Goal: Task Accomplishment & Management: Use online tool/utility

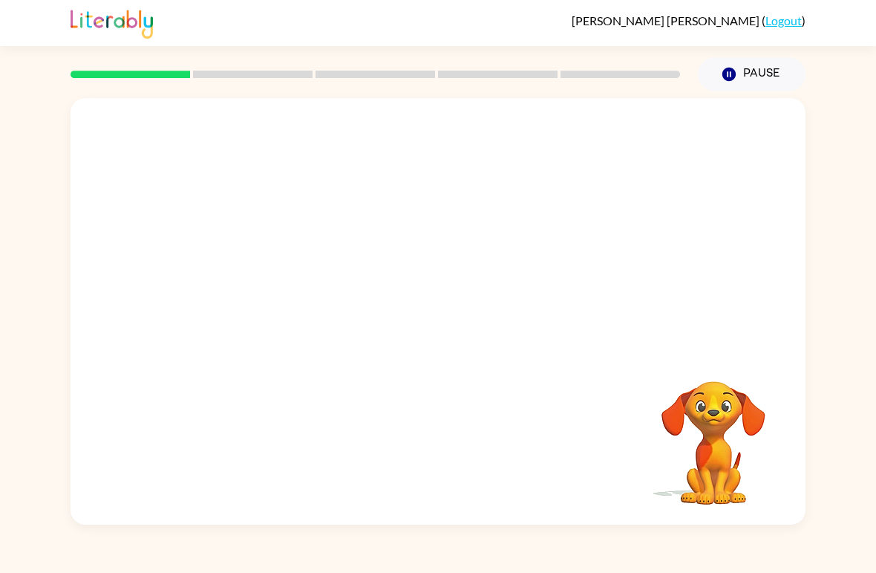
click at [523, 496] on div "Your browser must support playing .mp4 files to use Literably. Please try using…" at bounding box center [438, 311] width 735 height 426
click at [639, 518] on div "Your browser must support playing .mp4 files to use Literably. Please try using…" at bounding box center [438, 311] width 735 height 426
click at [647, 505] on video "Your browser must support playing .mp4 files to use Literably. Please try using…" at bounding box center [713, 432] width 149 height 149
click at [614, 494] on div "Your browser must support playing .mp4 files to use Literably. Please try using…" at bounding box center [438, 311] width 735 height 426
click at [602, 488] on div "Your browser must support playing .mp4 files to use Literably. Please try using…" at bounding box center [438, 311] width 735 height 426
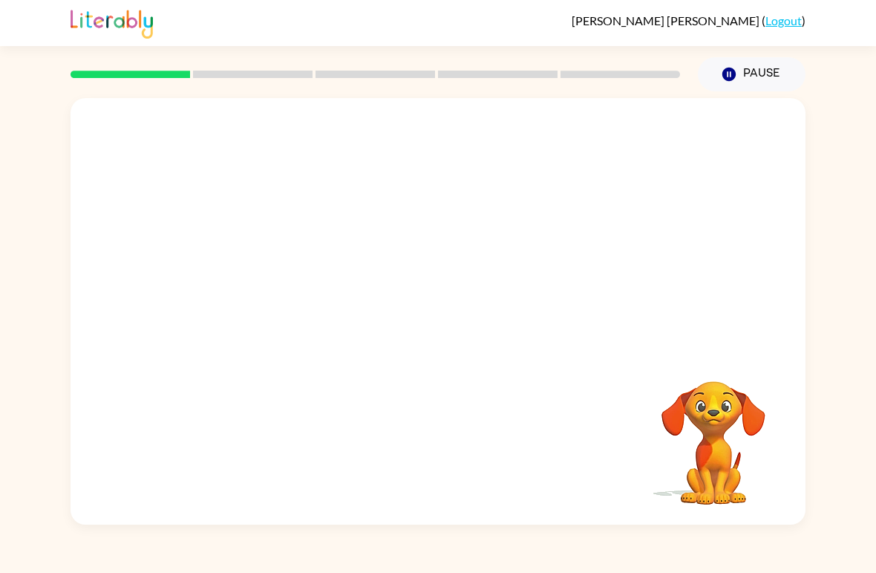
click at [612, 490] on div "Your browser must support playing .mp4 files to use Literably. Please try using…" at bounding box center [438, 311] width 735 height 426
click at [618, 493] on div "Your browser must support playing .mp4 files to use Literably. Please try using…" at bounding box center [438, 311] width 735 height 426
click at [617, 493] on div "Your browser must support playing .mp4 files to use Literably. Please try using…" at bounding box center [438, 311] width 735 height 426
click at [561, 562] on div "[PERSON_NAME] ( Logout ) Pause Pause Your browser must support playing .mp4 fil…" at bounding box center [438, 286] width 876 height 573
click at [693, 472] on video "Your browser must support playing .mp4 files to use Literably. Please try using…" at bounding box center [713, 432] width 149 height 149
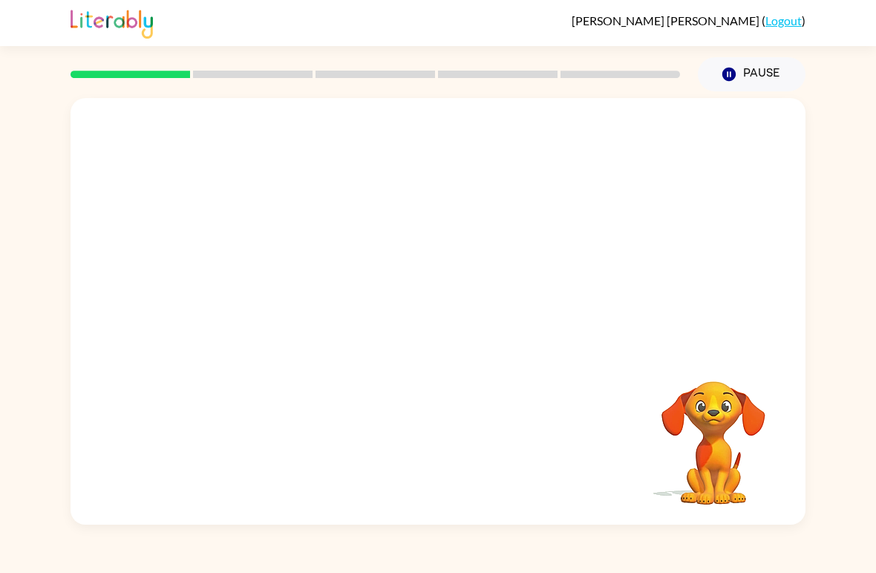
click at [719, 462] on video "Your browser must support playing .mp4 files to use Literably. Please try using…" at bounding box center [713, 432] width 149 height 149
click at [134, 77] on rect at bounding box center [131, 74] width 120 height 7
click at [714, 79] on button "Pause Pause" at bounding box center [752, 74] width 108 height 34
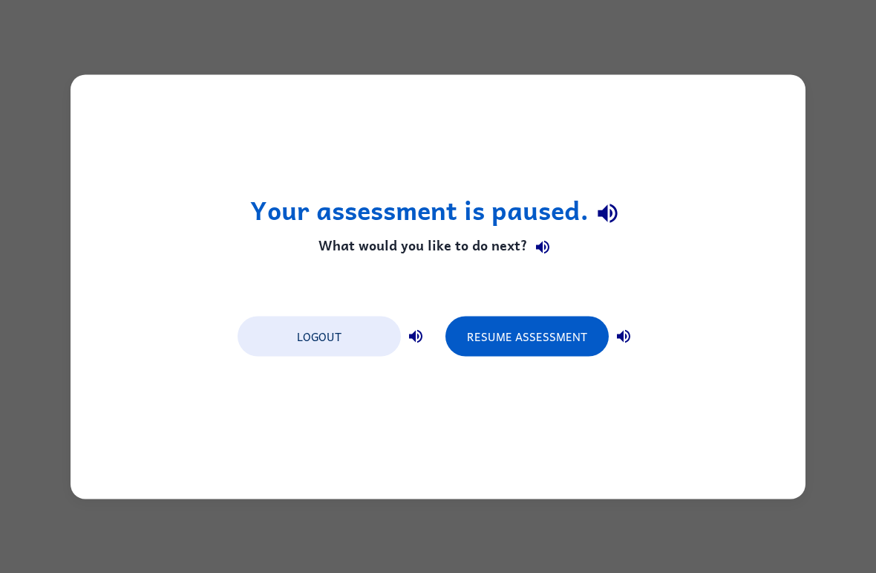
click at [534, 345] on button "Resume Assessment" at bounding box center [527, 336] width 163 height 40
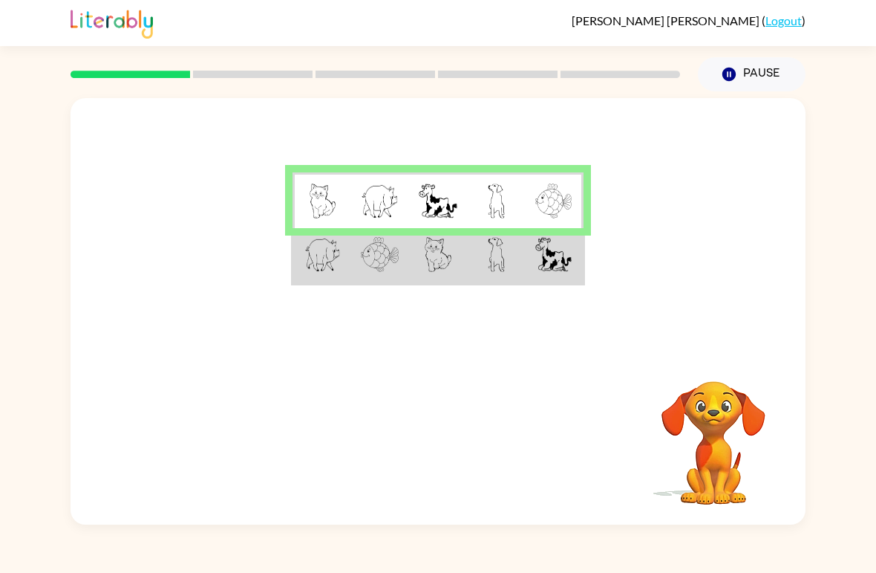
click at [261, 78] on rect at bounding box center [253, 74] width 120 height 7
click at [375, 175] on td at bounding box center [380, 200] width 58 height 56
click at [383, 203] on img at bounding box center [380, 200] width 38 height 35
click at [330, 194] on img at bounding box center [323, 200] width 27 height 35
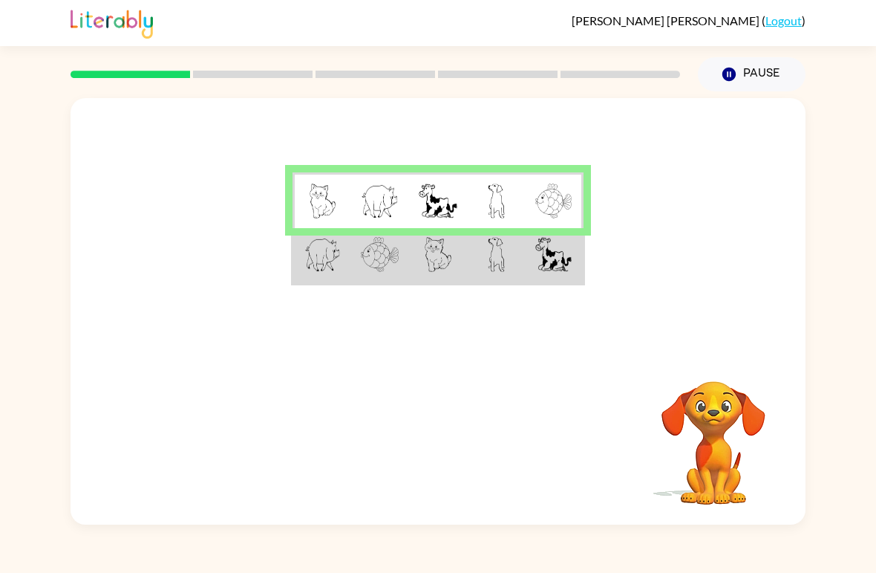
click at [401, 246] on td at bounding box center [380, 256] width 58 height 56
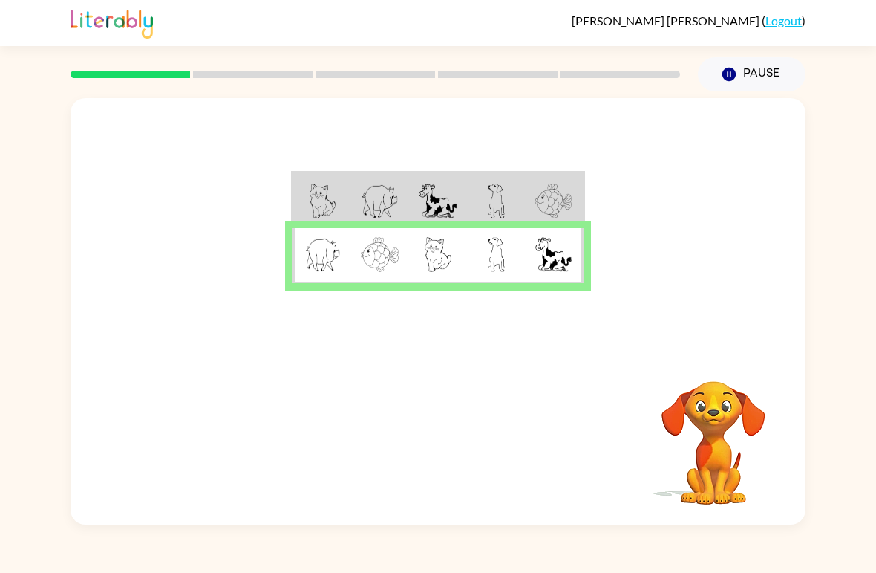
click at [409, 278] on td at bounding box center [438, 256] width 58 height 56
click at [426, 449] on icon "button" at bounding box center [438, 441] width 26 height 26
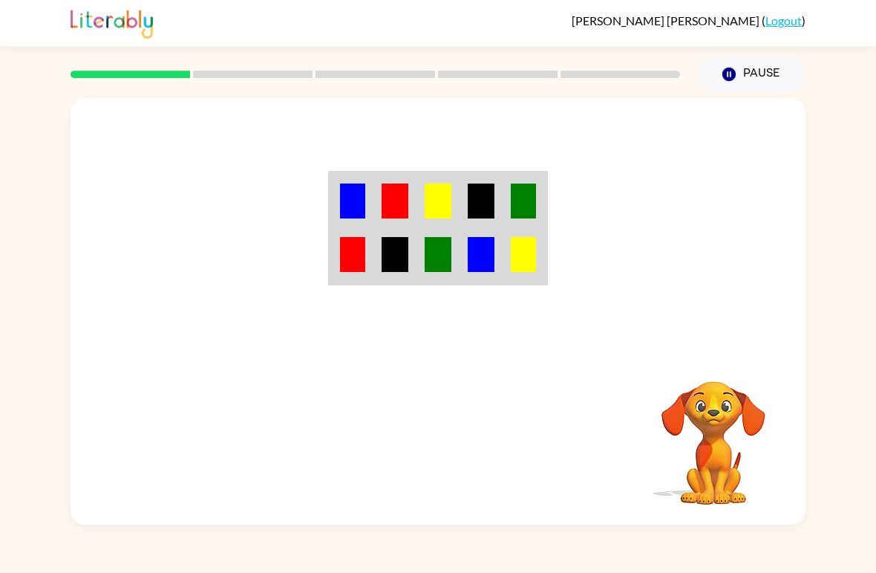
click at [454, 249] on td at bounding box center [438, 256] width 43 height 56
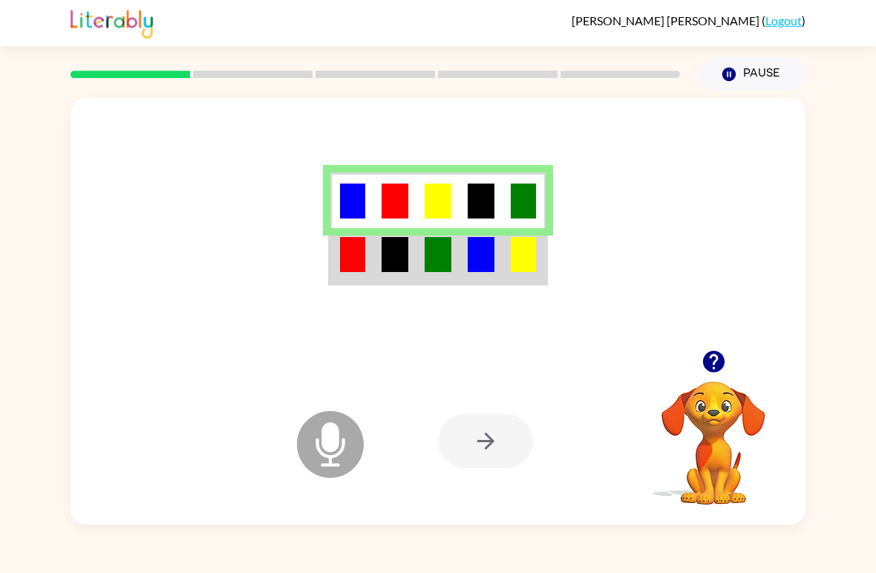
click at [417, 258] on td at bounding box center [438, 256] width 43 height 56
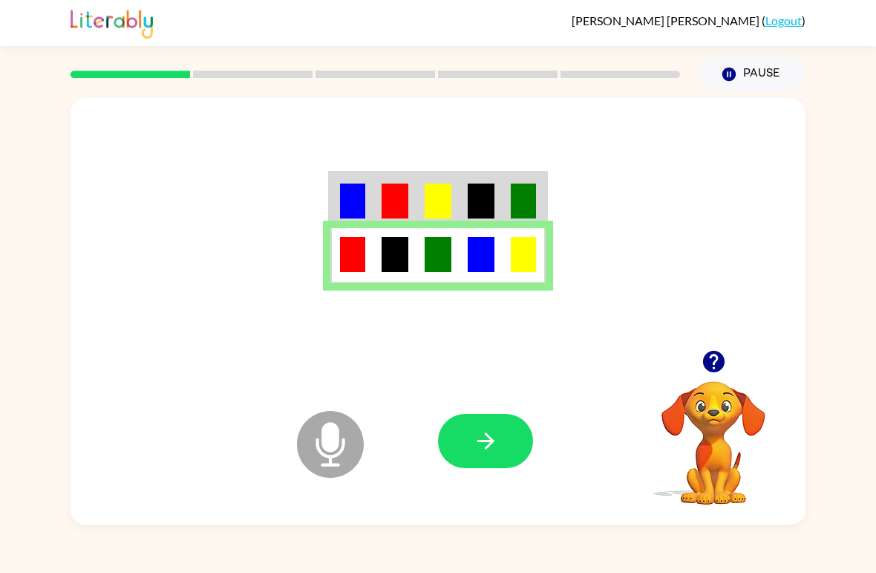
click at [717, 359] on icon "button" at bounding box center [714, 361] width 26 height 26
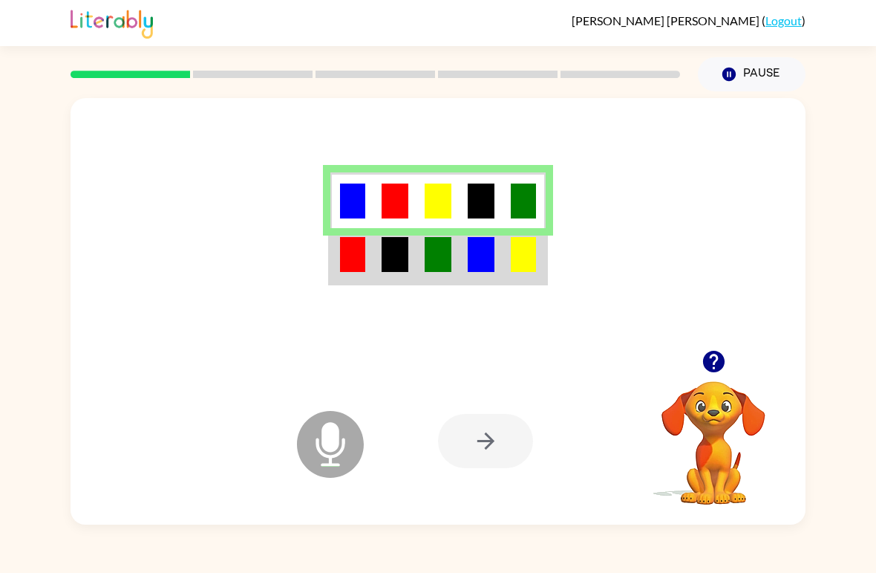
click at [443, 256] on img at bounding box center [438, 254] width 27 height 35
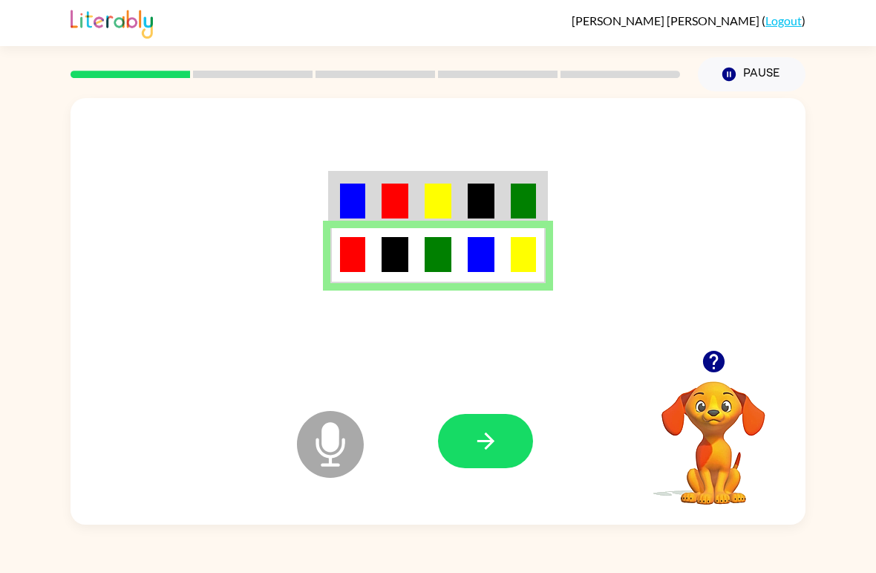
click at [503, 445] on button "button" at bounding box center [485, 441] width 95 height 54
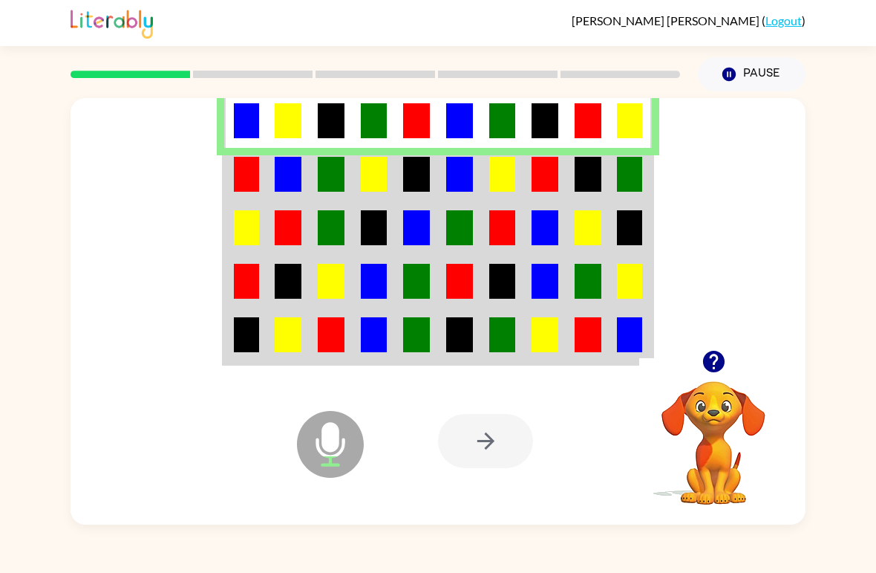
click at [425, 200] on td at bounding box center [416, 174] width 43 height 53
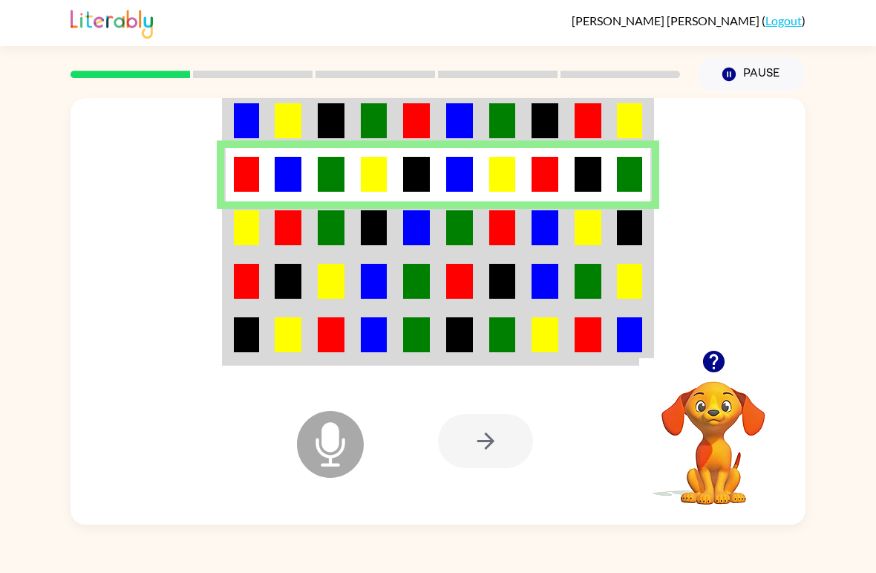
click at [332, 471] on icon at bounding box center [330, 444] width 67 height 67
click at [437, 222] on td at bounding box center [416, 227] width 43 height 53
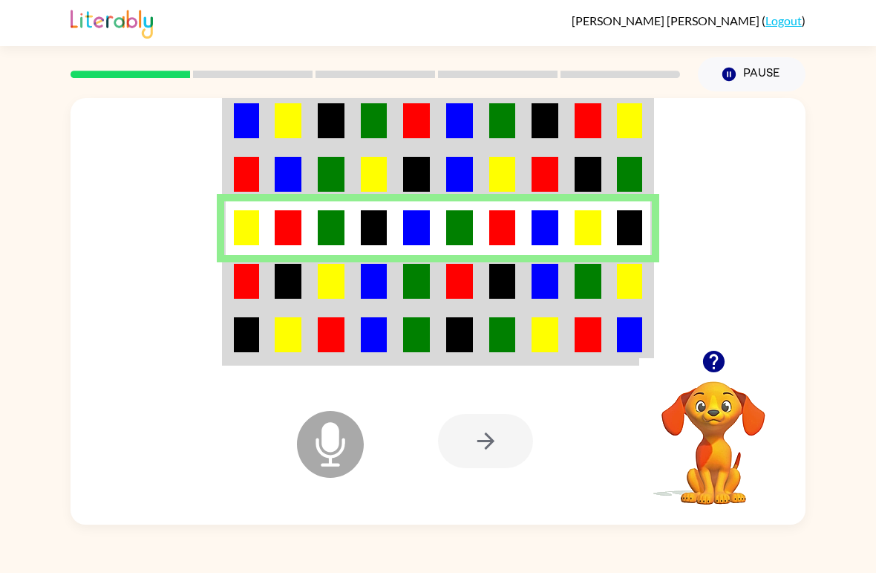
click at [287, 278] on img at bounding box center [288, 281] width 27 height 35
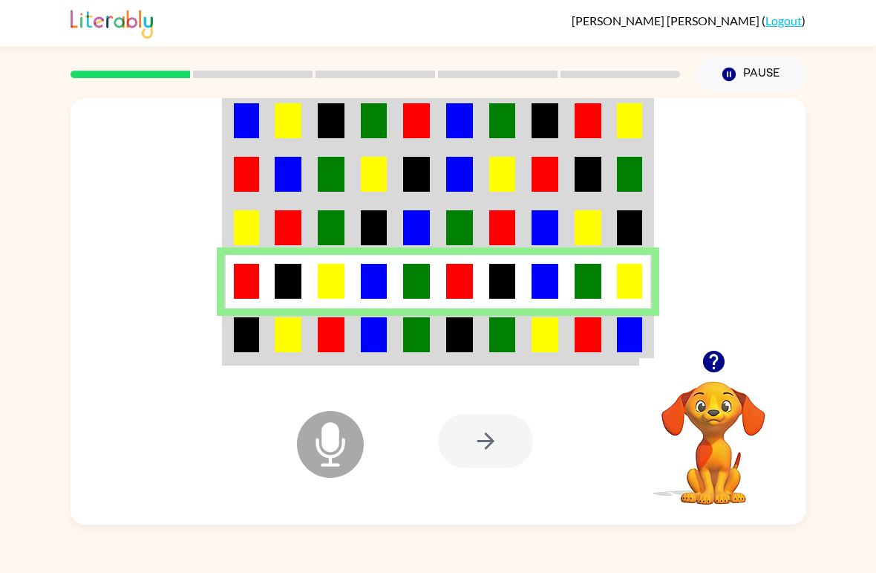
click at [288, 340] on img at bounding box center [288, 334] width 27 height 35
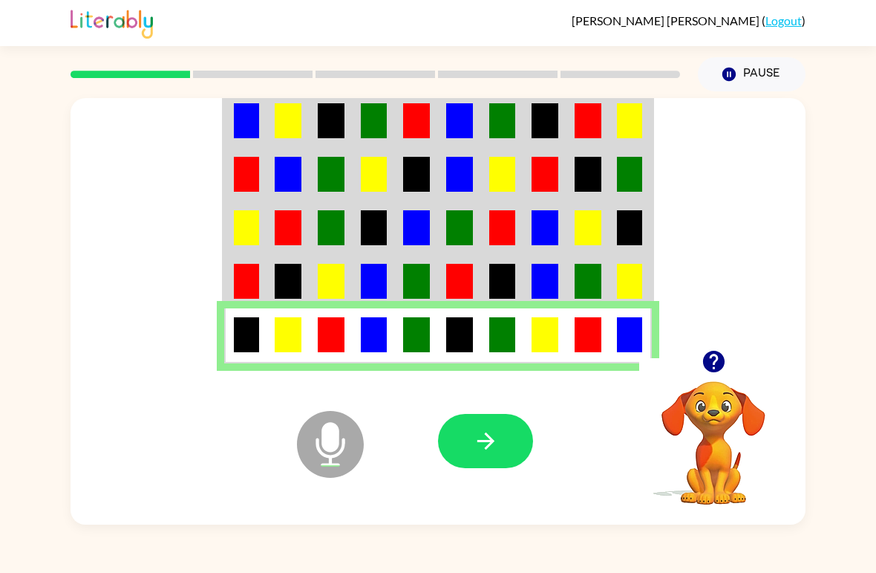
click at [489, 440] on icon "button" at bounding box center [486, 441] width 26 height 26
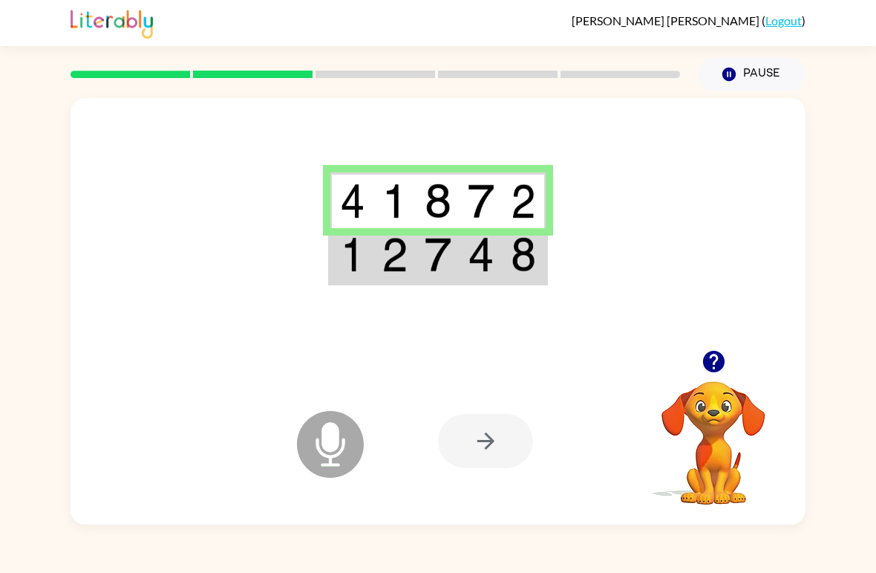
click at [451, 260] on img at bounding box center [438, 254] width 27 height 35
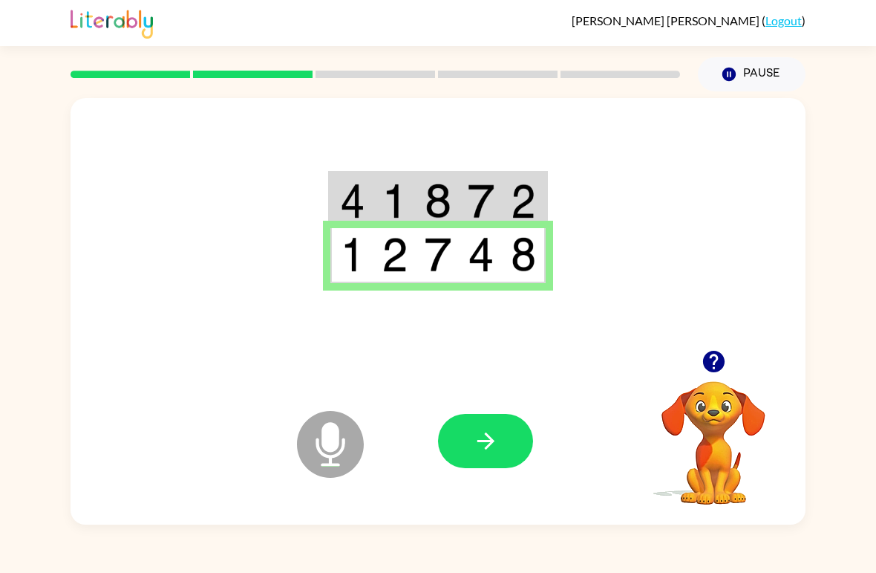
click at [521, 449] on button "button" at bounding box center [485, 441] width 95 height 54
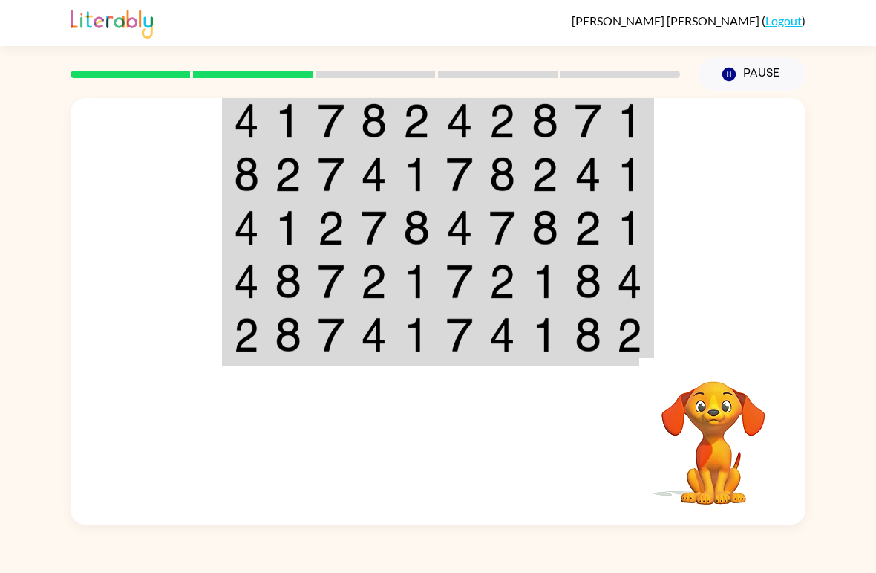
click at [606, 120] on td at bounding box center [588, 120] width 43 height 56
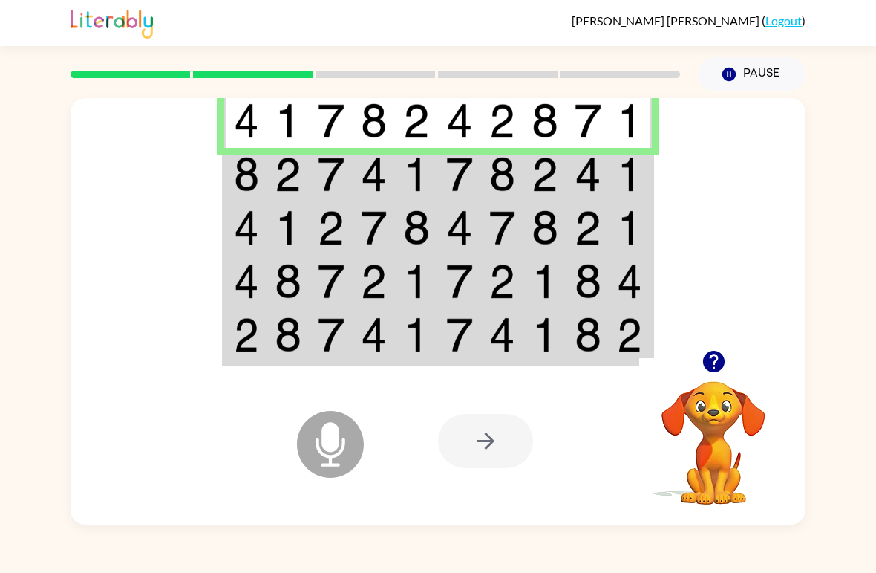
click at [290, 168] on img at bounding box center [288, 174] width 27 height 35
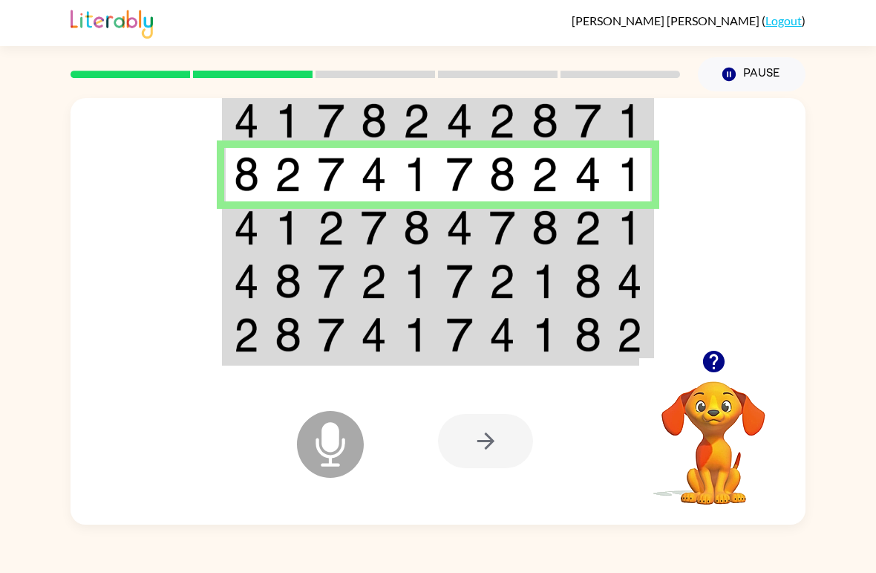
click at [322, 242] on img at bounding box center [331, 227] width 27 height 35
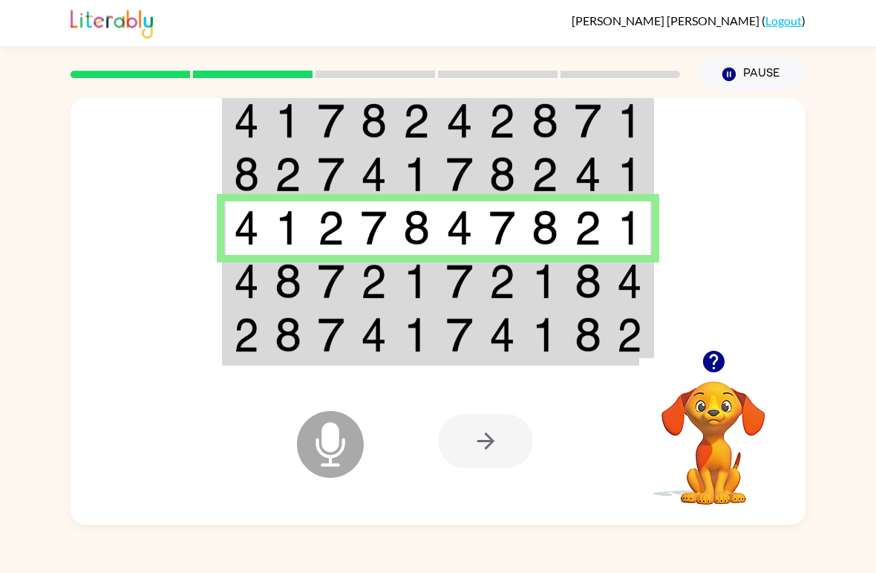
click at [281, 254] on td at bounding box center [288, 227] width 43 height 53
click at [280, 254] on td at bounding box center [288, 227] width 43 height 53
click at [275, 275] on img at bounding box center [288, 281] width 27 height 35
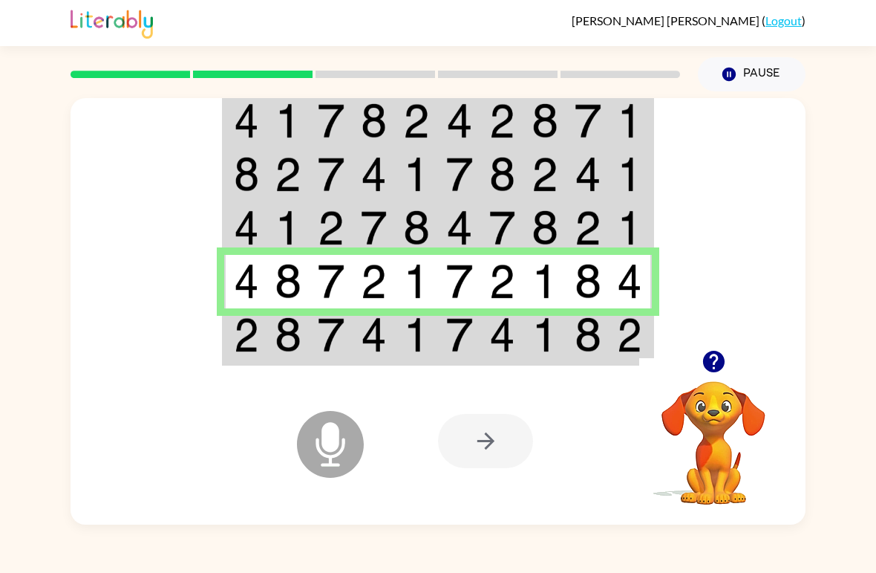
click at [304, 316] on td at bounding box center [288, 336] width 43 height 56
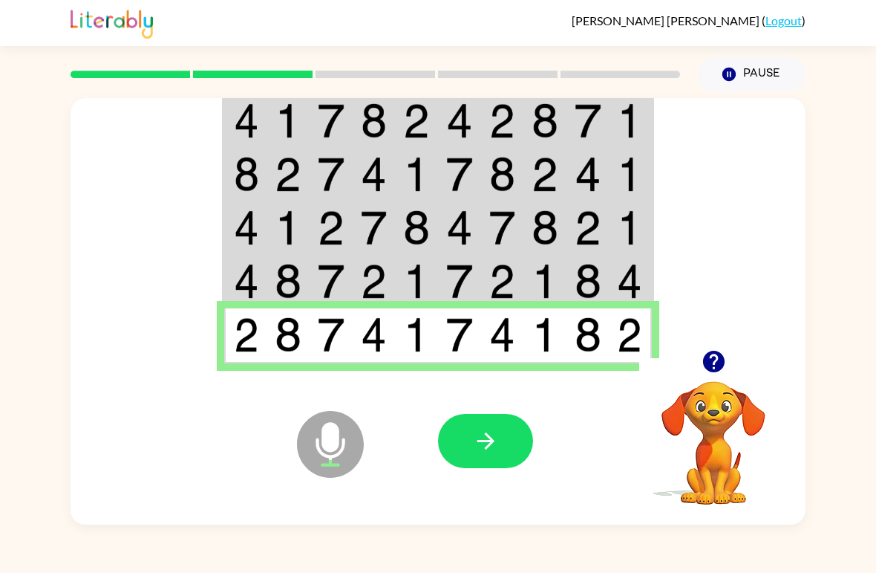
click at [497, 454] on button "button" at bounding box center [485, 441] width 95 height 54
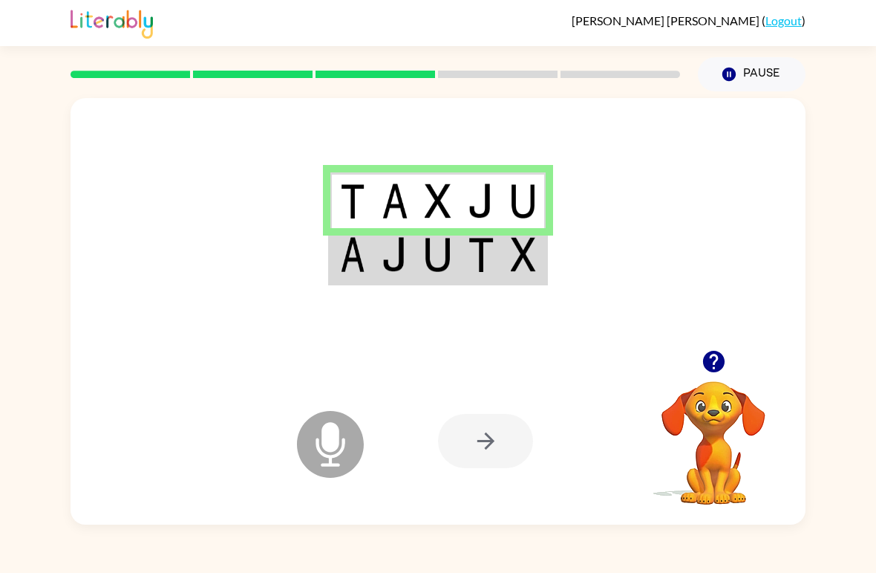
click at [367, 254] on td at bounding box center [351, 256] width 43 height 56
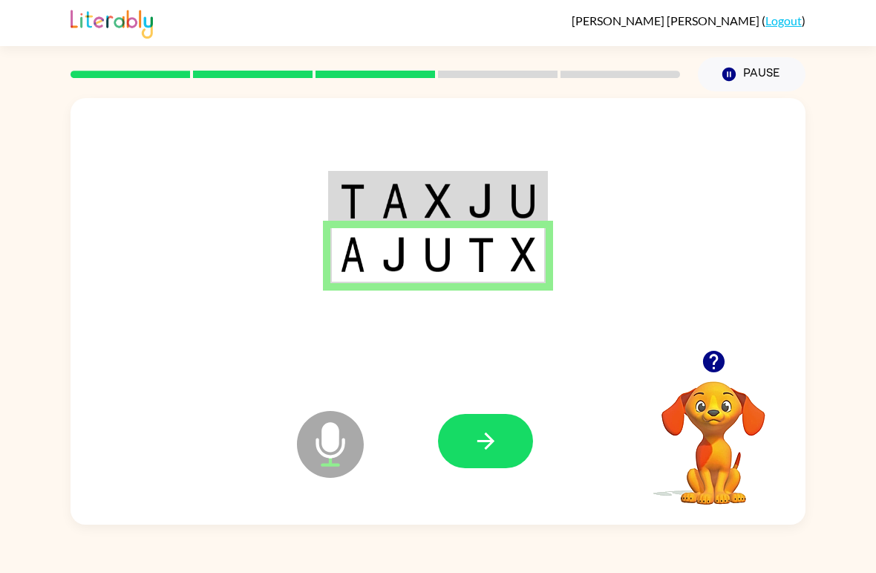
click at [492, 454] on button "button" at bounding box center [485, 441] width 95 height 54
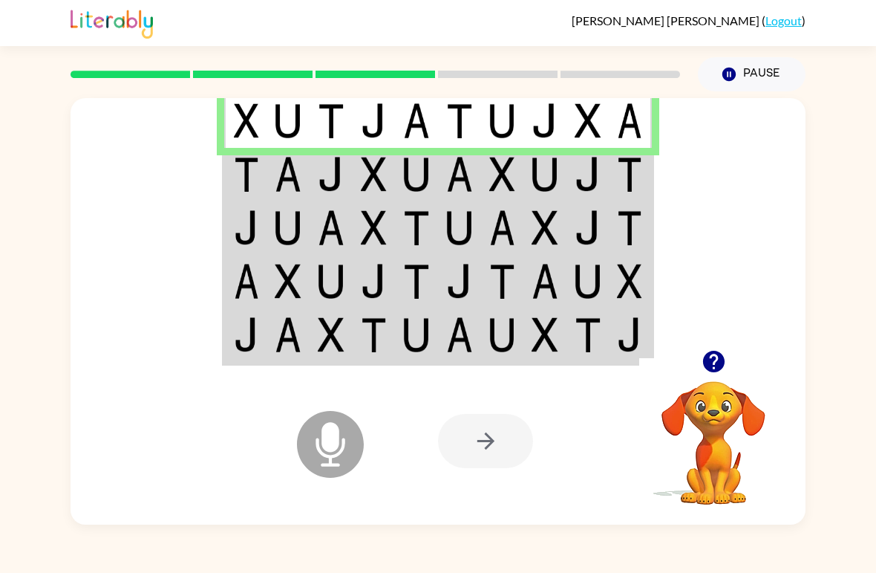
click at [284, 175] on img at bounding box center [288, 174] width 27 height 35
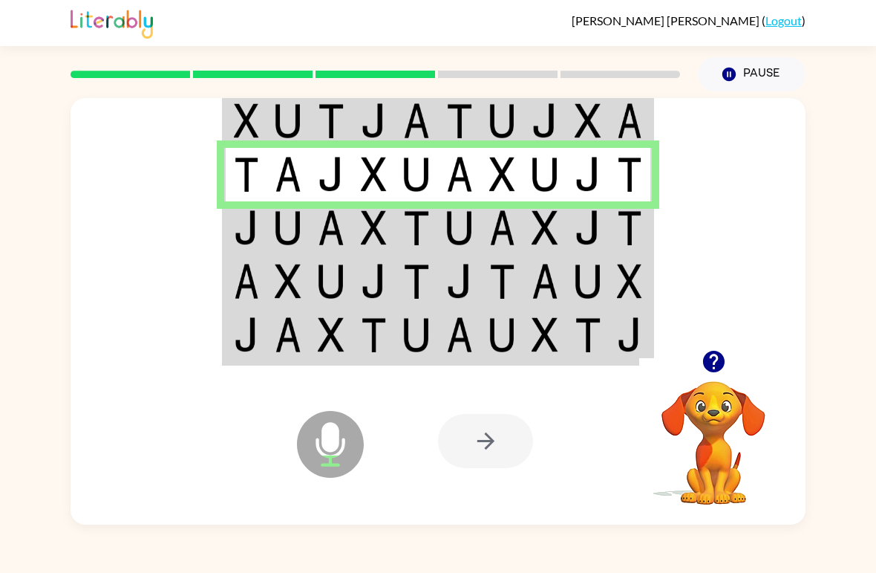
click at [284, 233] on img at bounding box center [288, 227] width 27 height 35
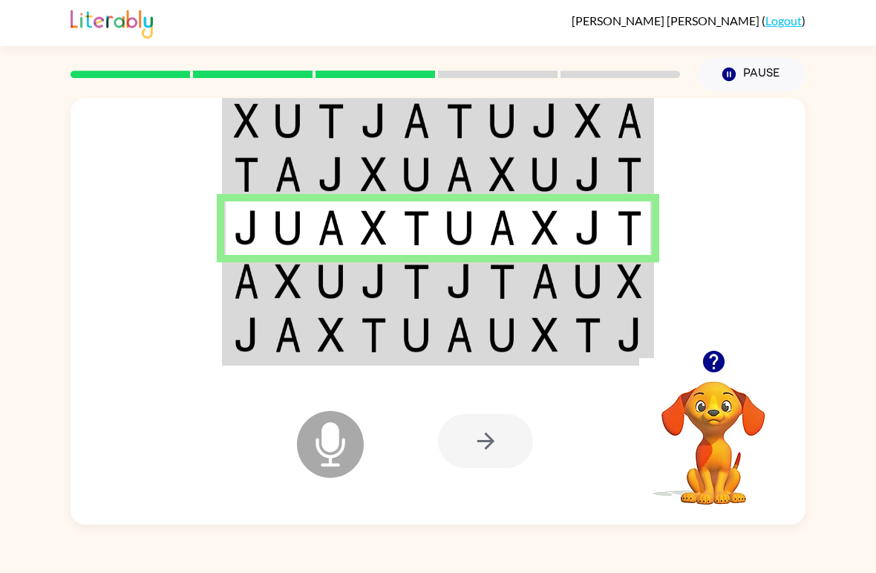
click at [275, 270] on img at bounding box center [288, 281] width 27 height 35
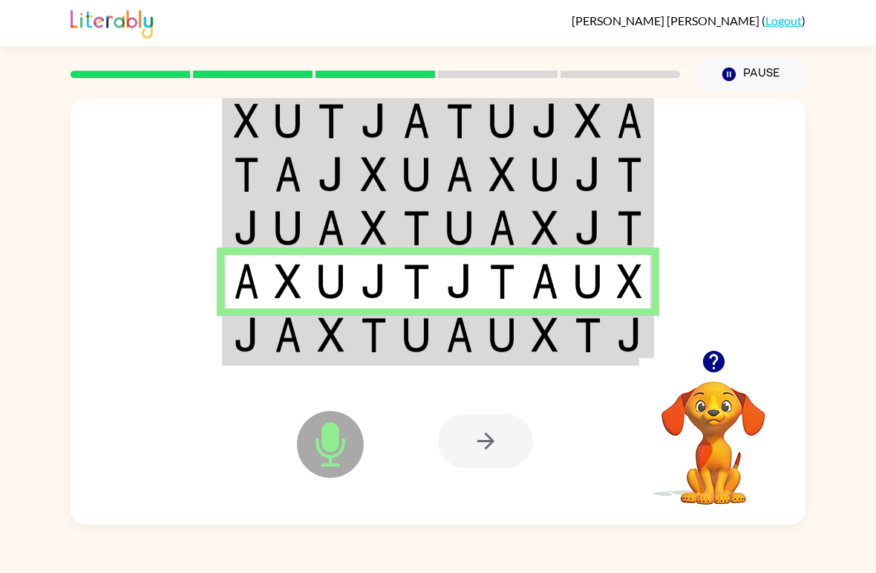
click at [284, 330] on img at bounding box center [288, 334] width 27 height 35
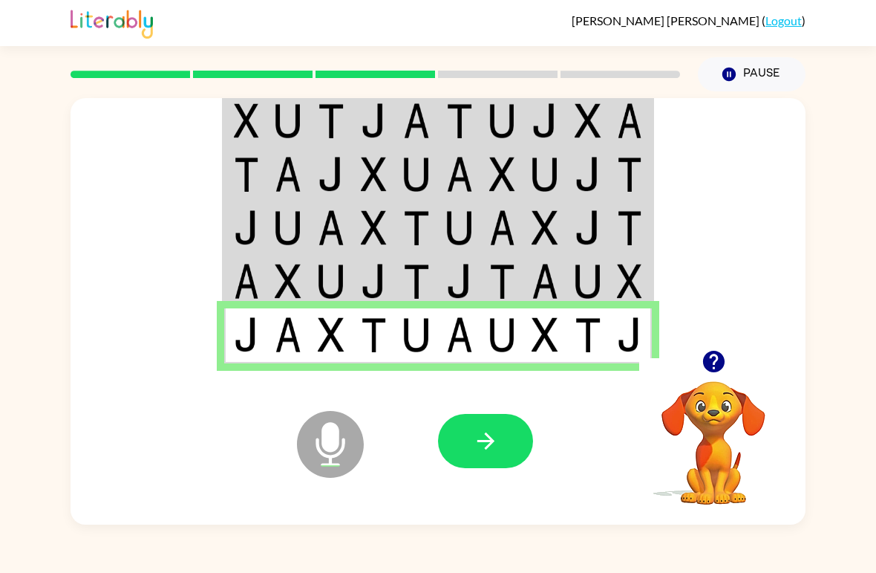
click at [513, 454] on button "button" at bounding box center [485, 441] width 95 height 54
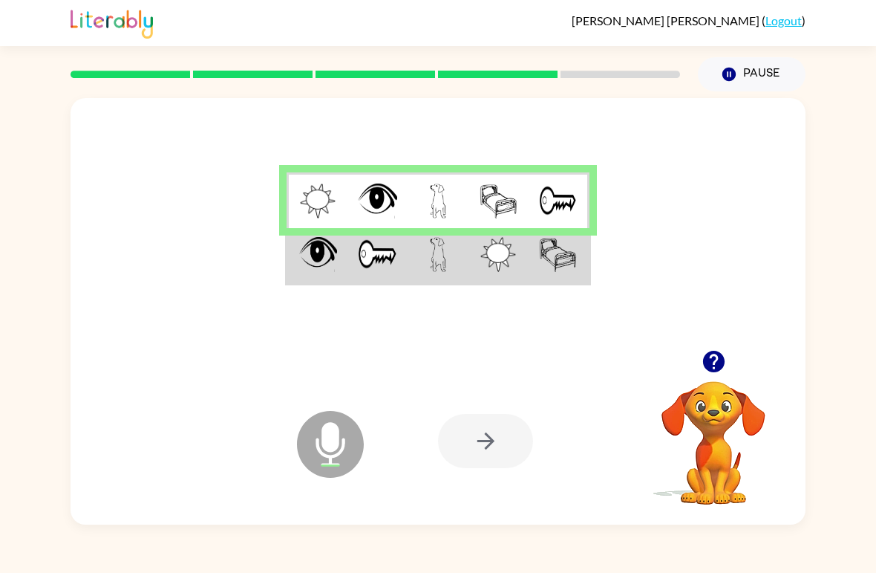
click at [396, 258] on img at bounding box center [378, 254] width 40 height 35
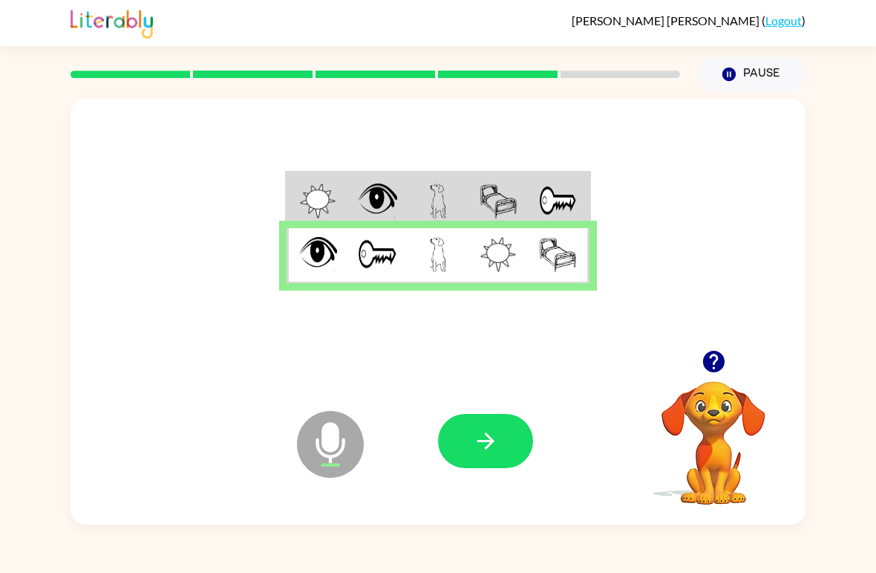
click at [478, 433] on icon "button" at bounding box center [486, 441] width 26 height 26
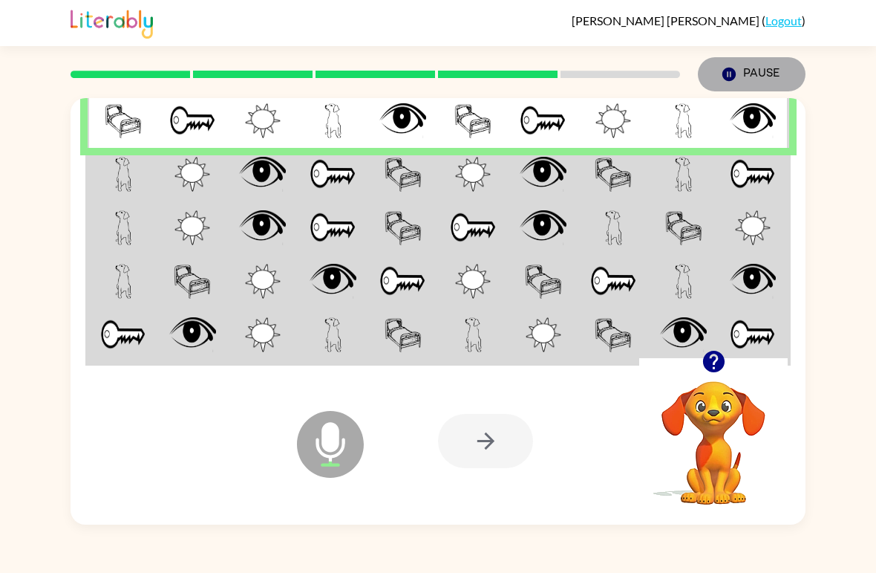
click at [763, 79] on button "Pause Pause" at bounding box center [752, 74] width 108 height 34
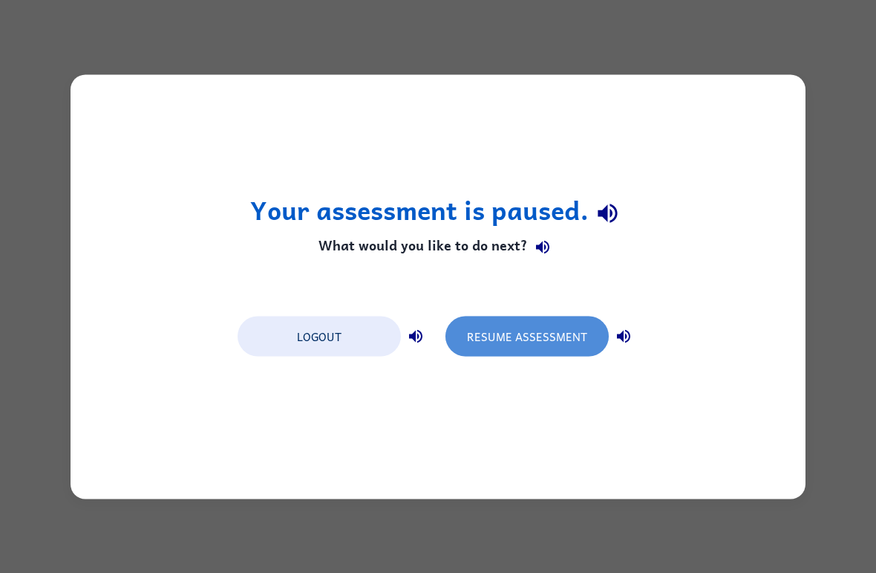
click at [525, 337] on button "Resume Assessment" at bounding box center [527, 336] width 163 height 40
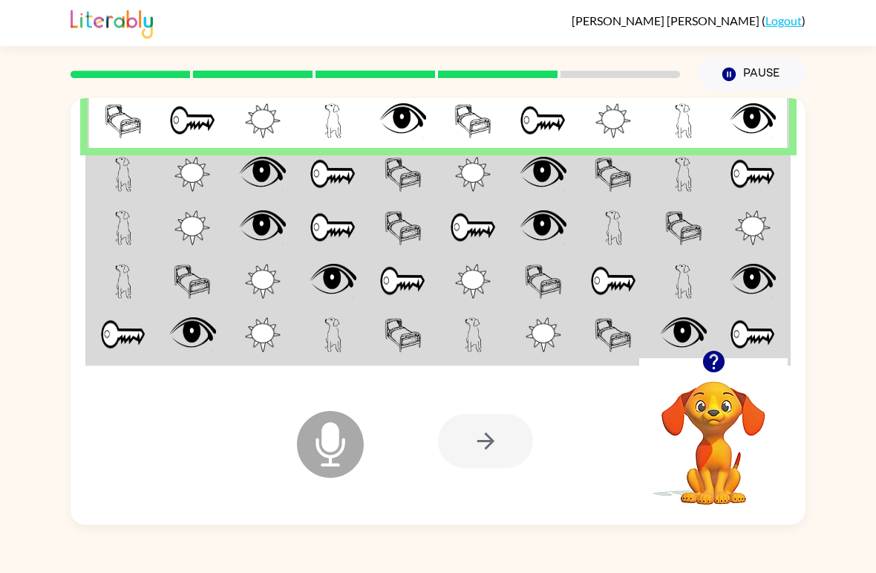
click at [181, 187] on img at bounding box center [192, 174] width 36 height 35
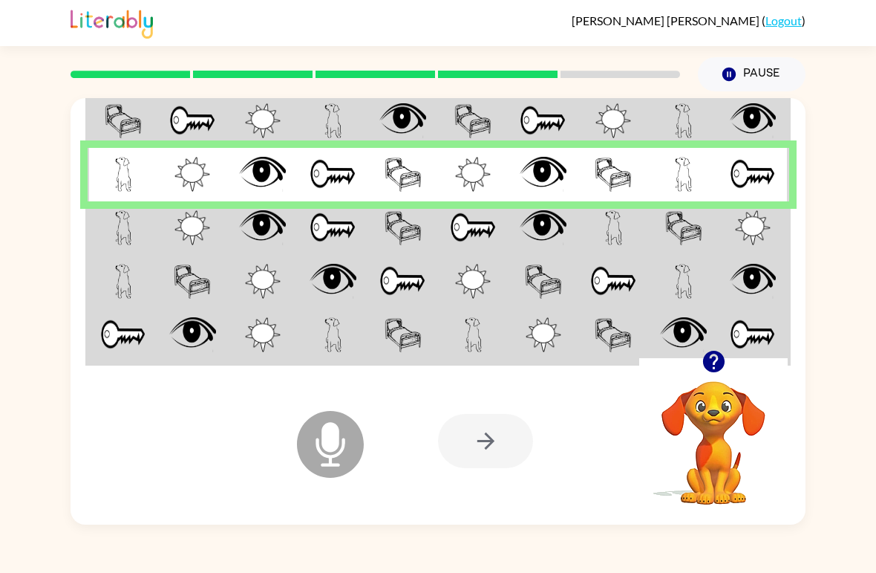
click at [141, 229] on td at bounding box center [123, 227] width 71 height 53
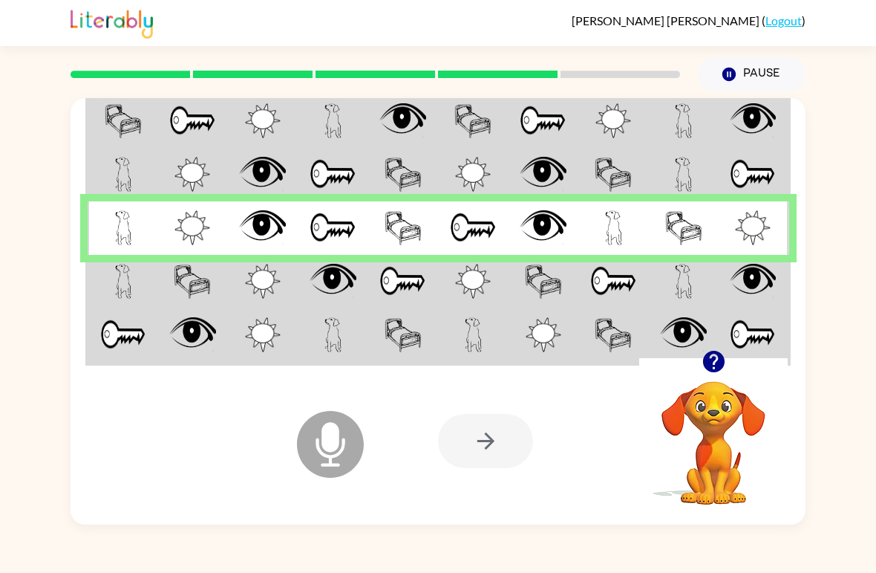
click at [131, 293] on img at bounding box center [123, 281] width 17 height 35
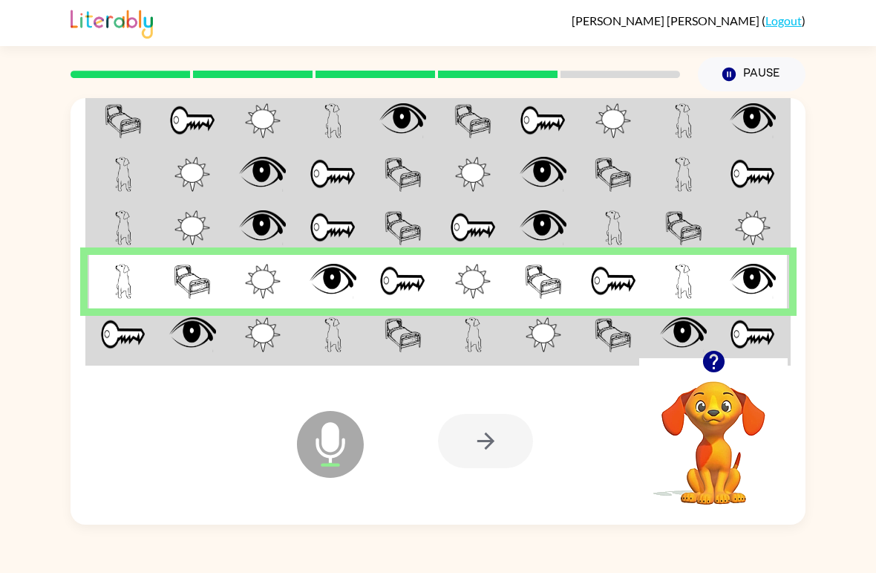
click at [145, 382] on div "Microphone The Microphone is here when it is your turn to talk Your browser mus…" at bounding box center [438, 440] width 735 height 167
click at [125, 343] on img at bounding box center [123, 334] width 46 height 35
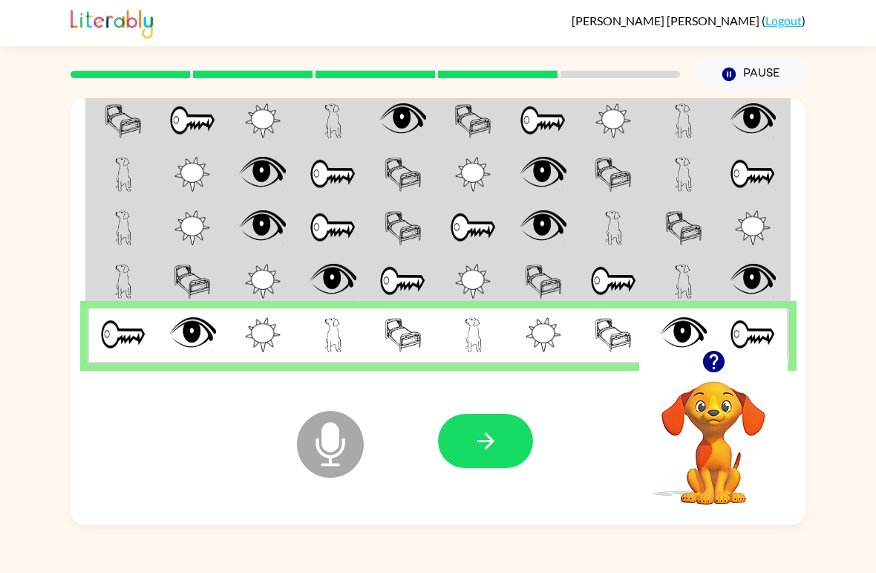
click at [486, 438] on icon "button" at bounding box center [486, 441] width 26 height 26
